Goal: Find specific page/section: Find specific page/section

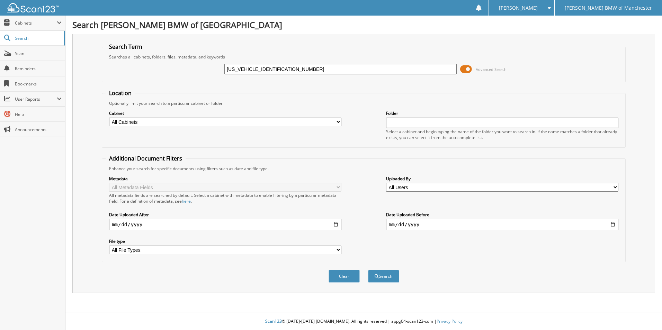
type input "[US_VEHICLE_IDENTIFICATION_NUMBER]"
click at [368, 270] on button "Search" at bounding box center [383, 276] width 31 height 13
type input "[US_VEHICLE_IDENTIFICATION_NUMBER]"
click at [368, 270] on button "Search" at bounding box center [383, 276] width 31 height 13
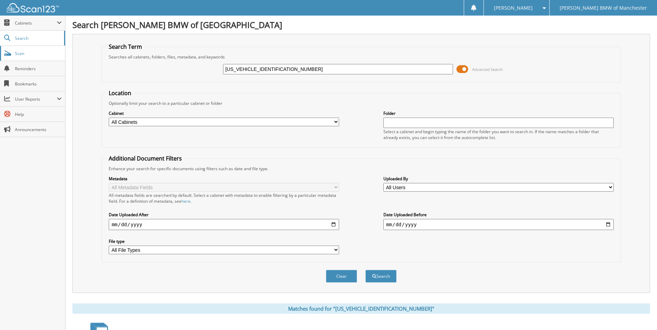
click at [49, 52] on span "Scan" at bounding box center [38, 54] width 47 height 6
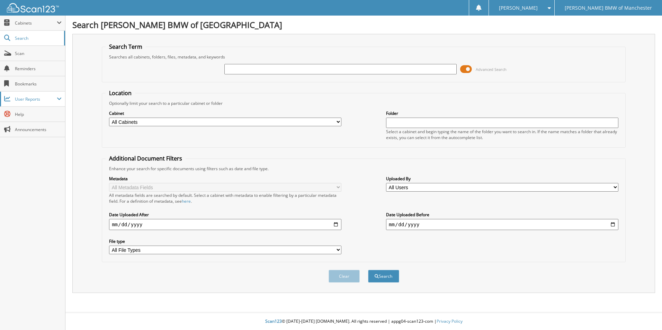
click at [46, 98] on span "User Reports" at bounding box center [36, 99] width 42 height 6
click at [44, 108] on link "My Recent Activity" at bounding box center [32, 114] width 65 height 15
click at [52, 54] on span "Scan" at bounding box center [38, 54] width 47 height 6
